Goal: Information Seeking & Learning: Learn about a topic

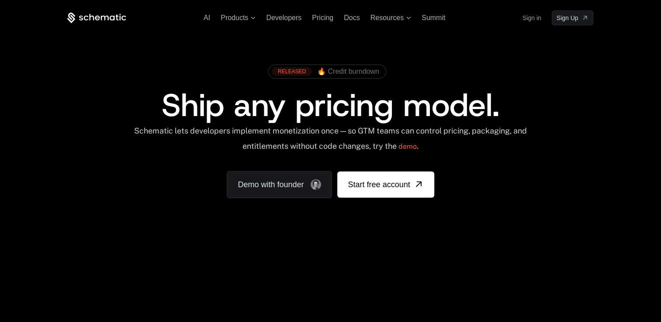
drag, startPoint x: 620, startPoint y: 1, endPoint x: 596, endPoint y: 276, distance: 276.2
click at [618, 304] on div "AI Products Developers Pricing Docs Resources Summit Sign in Sign Up RELEASED 🔥…" at bounding box center [330, 316] width 661 height 633
click at [560, 102] on div "Ship any pricing model." at bounding box center [330, 105] width 471 height 31
click at [625, 12] on div "AI Products Developers Pricing Docs Resources Summit Sign in Sign Up RELEASED 🔥…" at bounding box center [330, 130] width 661 height 261
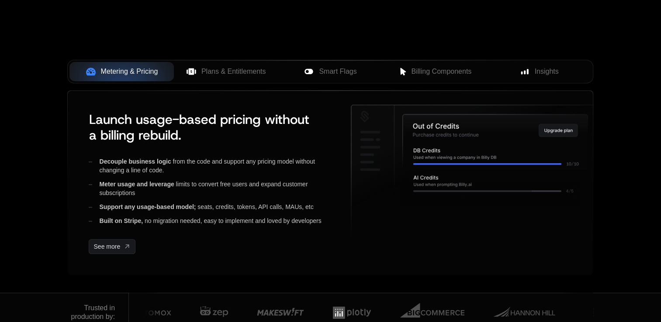
scroll to position [398, 0]
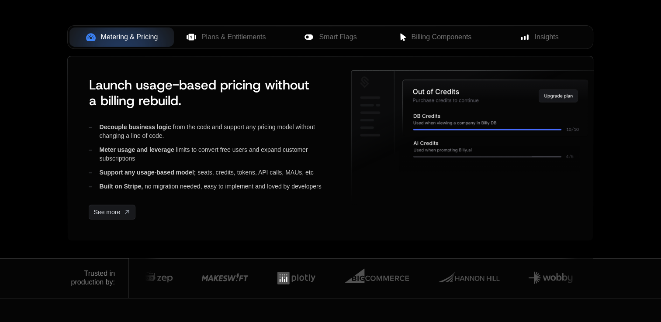
scroll to position [340, 0]
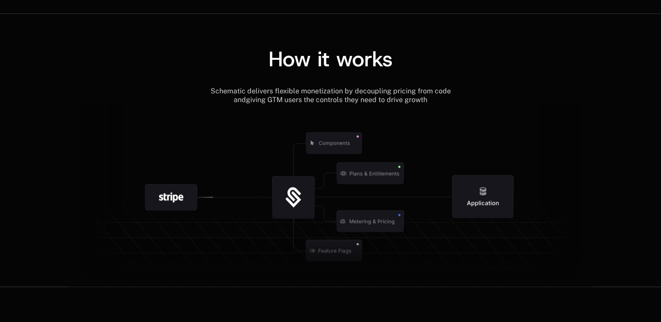
scroll to position [995, 0]
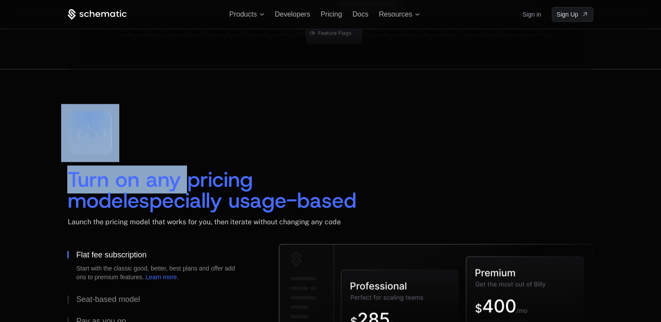
scroll to position [1183, 0]
click at [171, 122] on div "Turn on any pricing model especially usage-based Launch the pricing model that …" at bounding box center [330, 174] width 526 height 140
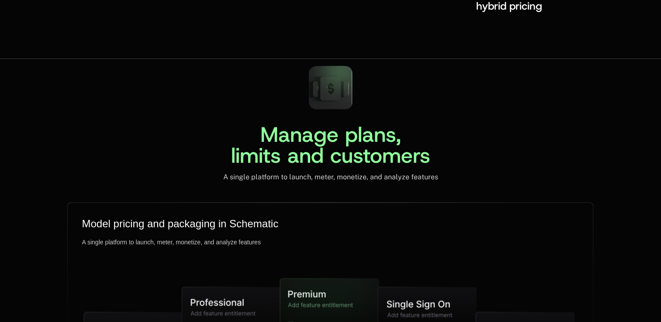
scroll to position [2075, 0]
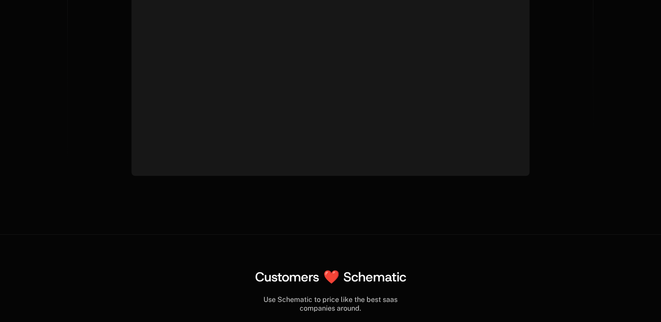
scroll to position [3305, 0]
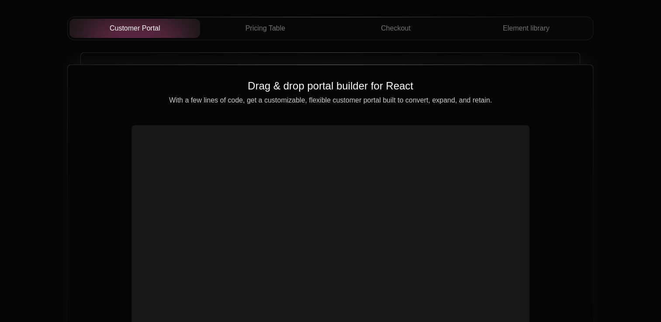
scroll to position [3279, 0]
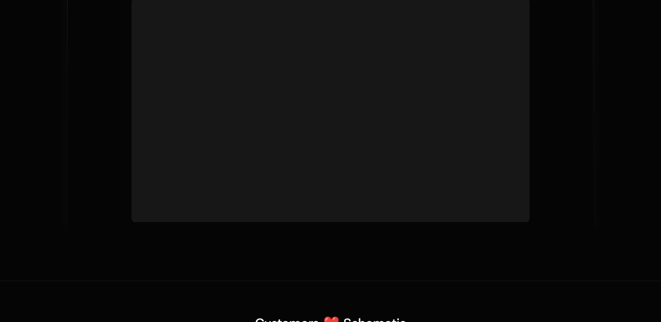
click at [423, 124] on video at bounding box center [330, 99] width 390 height 195
click at [496, 83] on video at bounding box center [330, 99] width 390 height 195
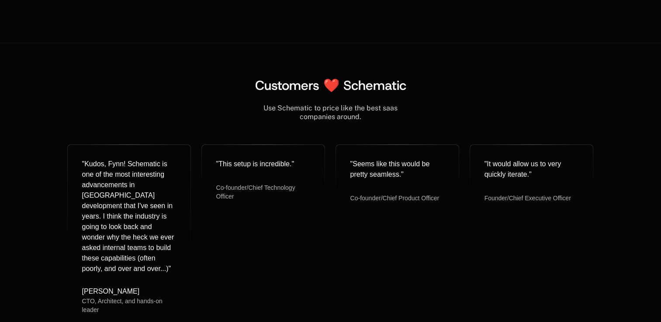
scroll to position [3545, 0]
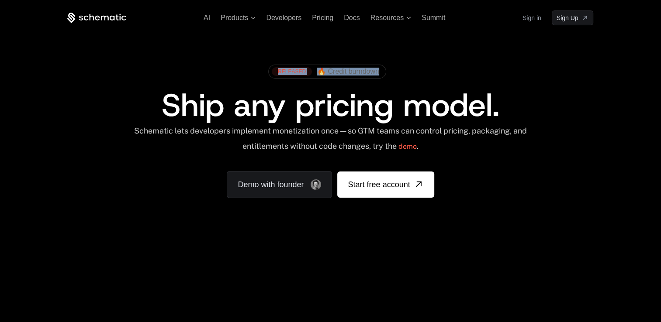
drag, startPoint x: 402, startPoint y: 62, endPoint x: 323, endPoint y: 77, distance: 80.1
click at [323, 77] on div "RELEASED 🔥 Credit burndown" at bounding box center [330, 74] width 471 height 29
copy div "RELEASED 🔥 Credit burndown"
click at [431, 86] on span "Ship any pricing model." at bounding box center [331, 105] width 338 height 42
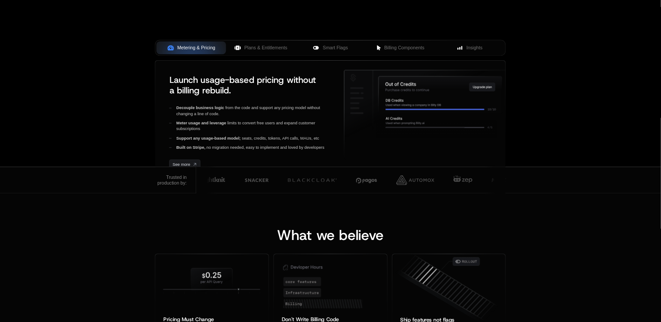
scroll to position [323, 0]
